Goal: Navigation & Orientation: Find specific page/section

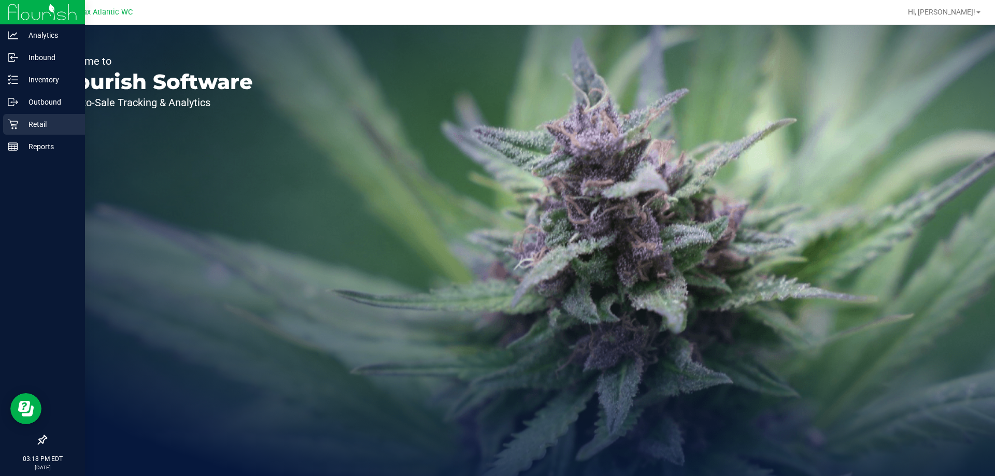
click at [47, 120] on p "Retail" at bounding box center [49, 124] width 62 height 12
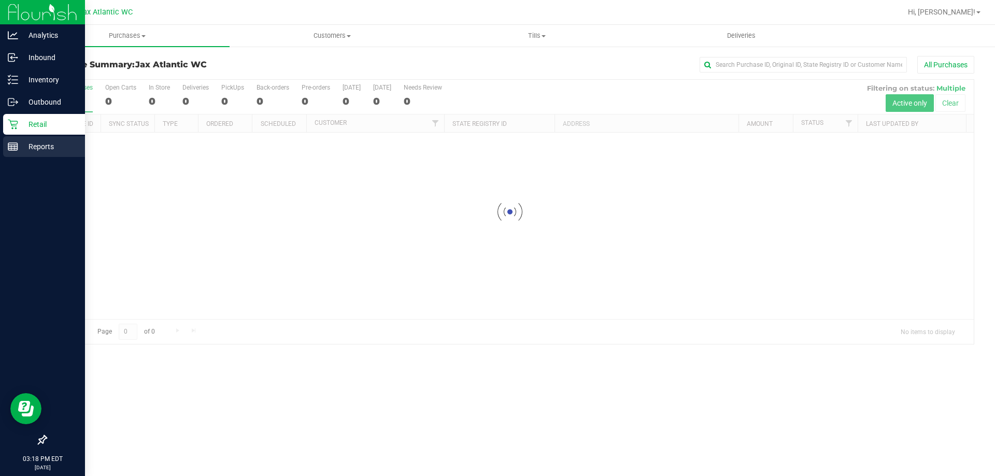
click at [47, 153] on div "Reports" at bounding box center [44, 146] width 82 height 21
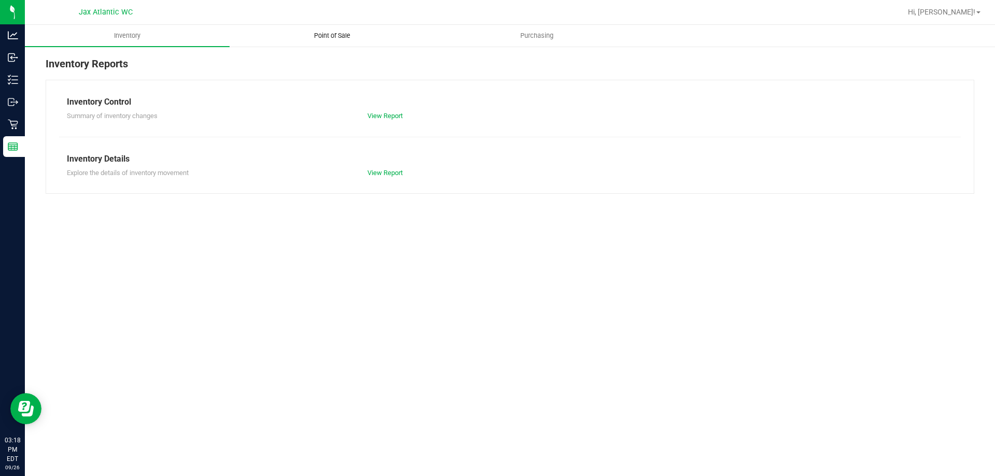
click at [338, 39] on span "Point of Sale" at bounding box center [332, 35] width 64 height 9
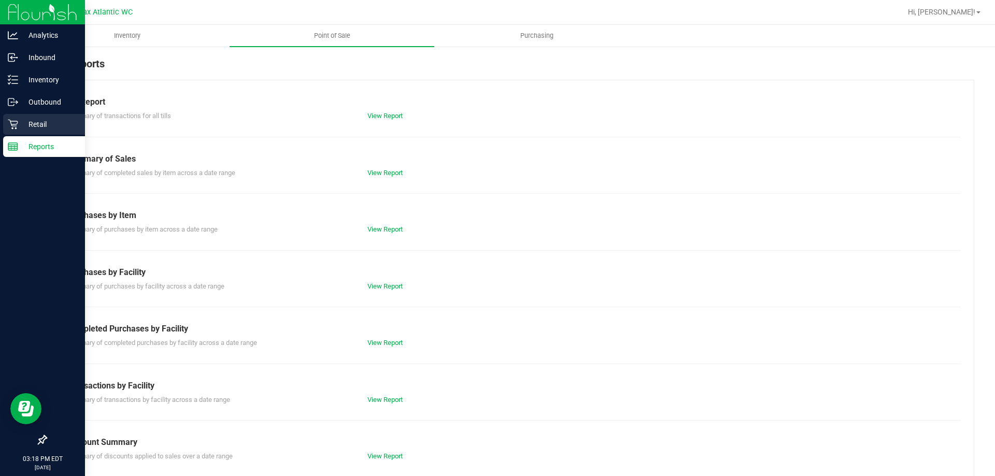
click at [12, 122] on icon at bounding box center [13, 124] width 10 height 10
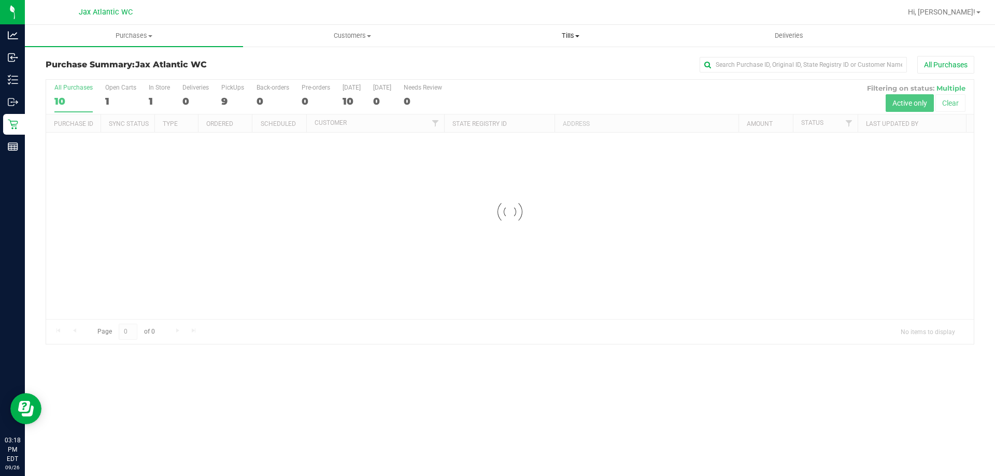
click at [569, 37] on span "Tills" at bounding box center [570, 35] width 217 height 9
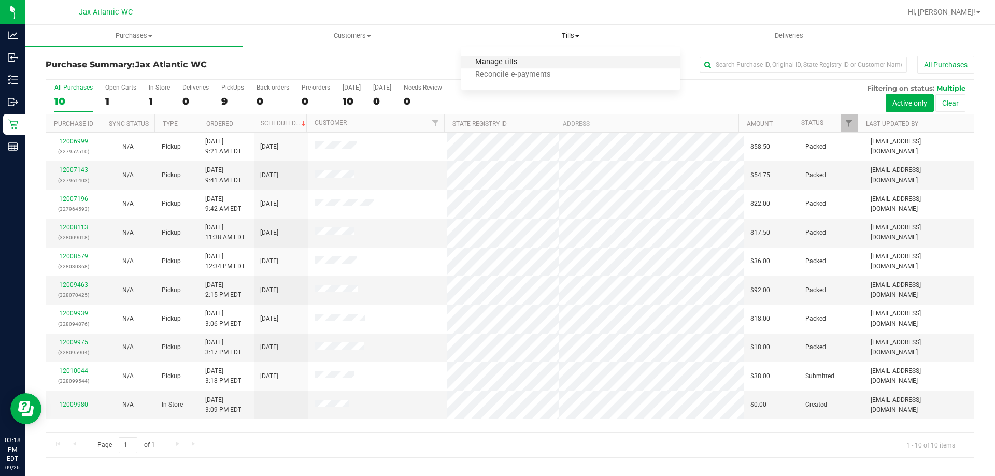
click at [479, 60] on span "Manage tills" at bounding box center [496, 62] width 70 height 9
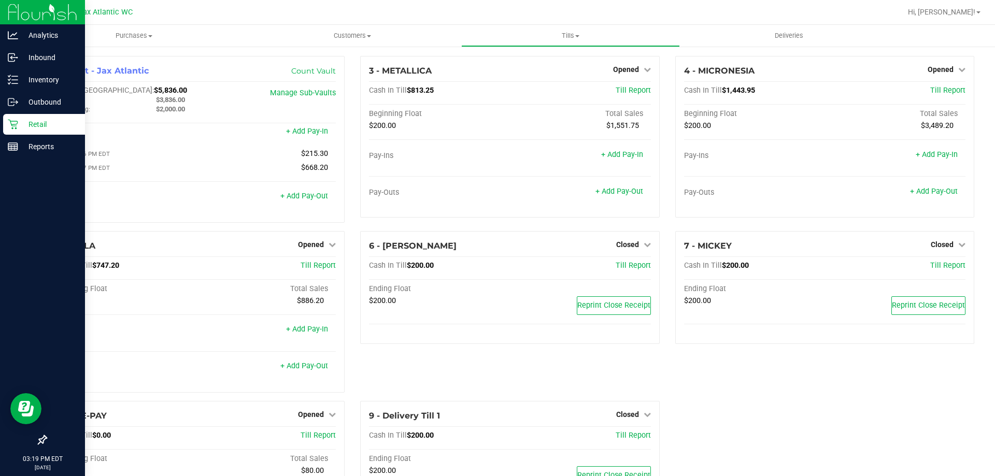
click at [51, 17] on img at bounding box center [42, 12] width 69 height 24
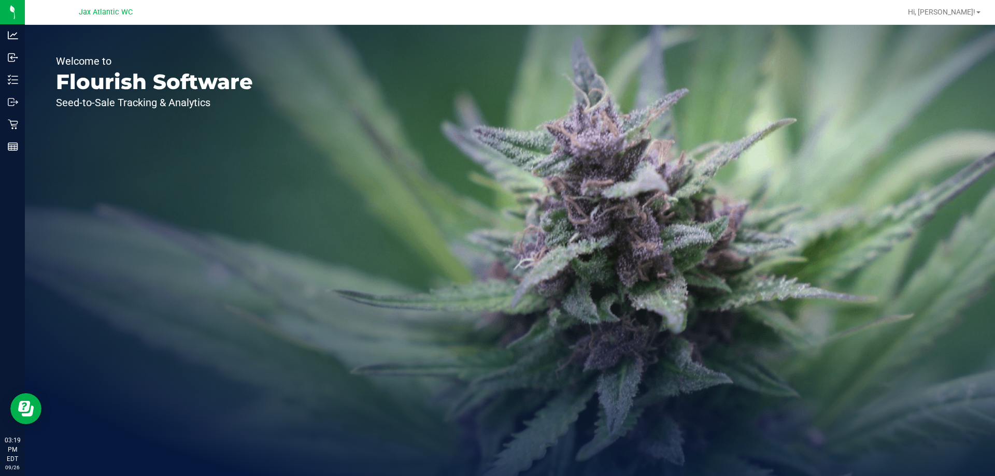
click at [268, 135] on div "Welcome to Flourish Software Seed-to-Sale Tracking & Analytics" at bounding box center [154, 251] width 259 height 452
